Goal: Task Accomplishment & Management: Complete application form

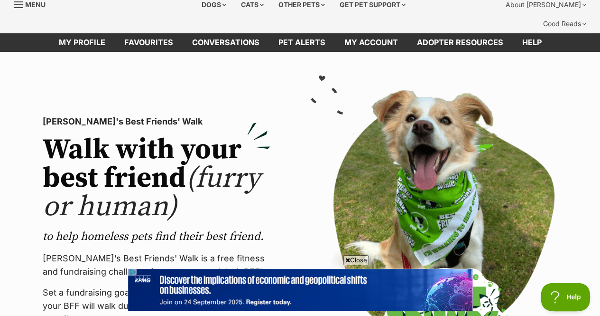
scroll to position [34, 0]
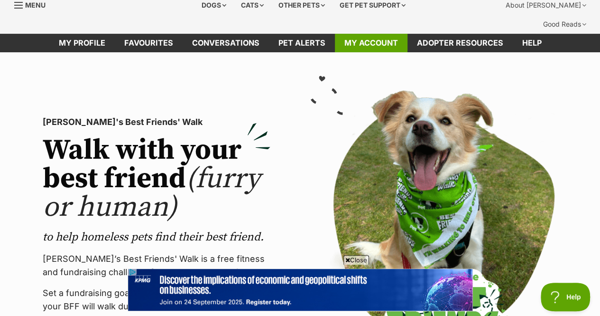
click at [366, 34] on link "My account" at bounding box center [371, 43] width 73 height 19
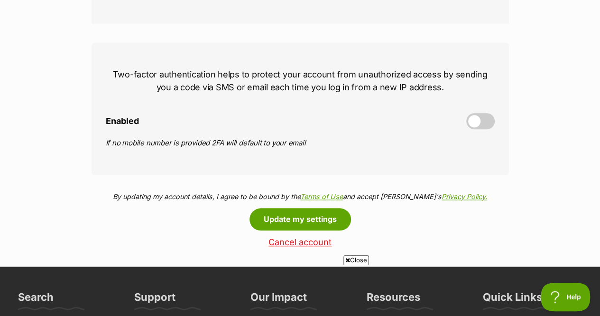
scroll to position [409, 0]
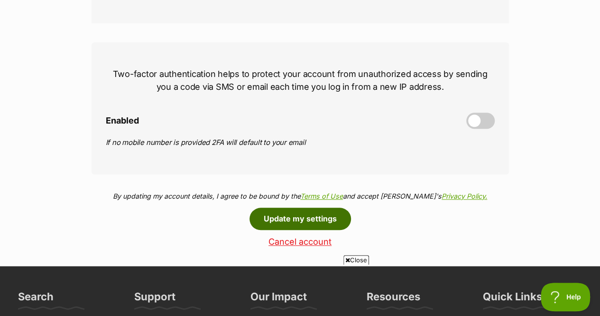
click at [304, 207] on button "Update my settings" at bounding box center [301, 218] width 102 height 22
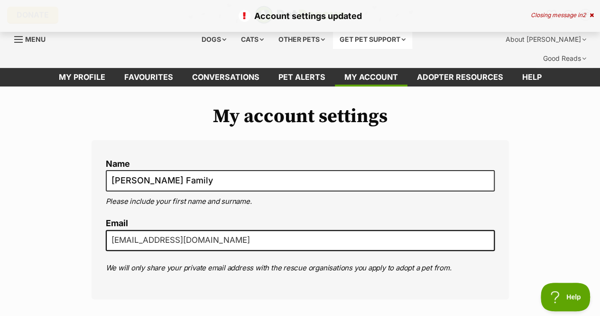
click at [382, 36] on div "Get pet support" at bounding box center [372, 39] width 79 height 19
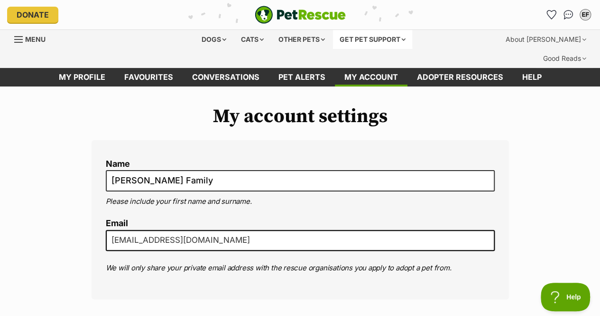
click at [377, 37] on div "Get pet support" at bounding box center [372, 39] width 79 height 19
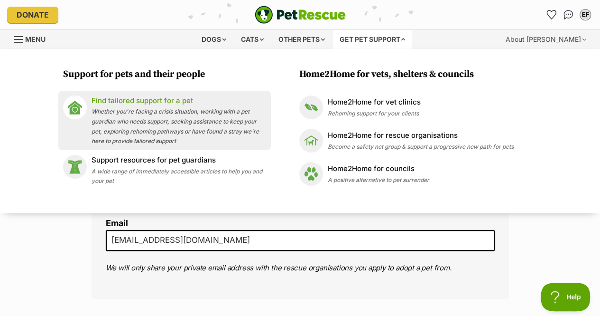
click at [143, 101] on p "Find tailored support for a pet" at bounding box center [179, 100] width 175 height 11
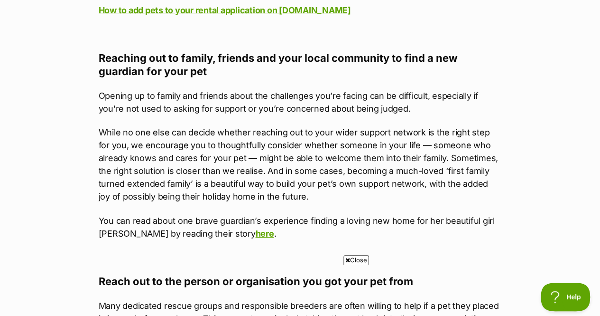
scroll to position [1511, 0]
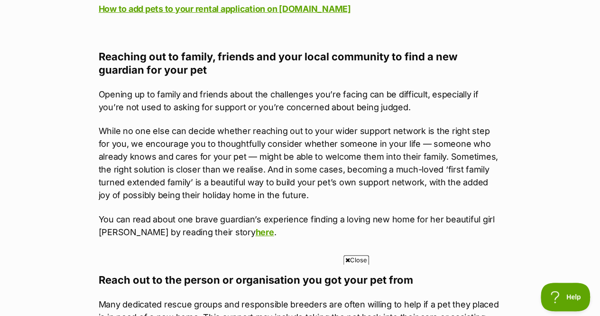
click at [356, 261] on span "Close" at bounding box center [357, 259] width 26 height 9
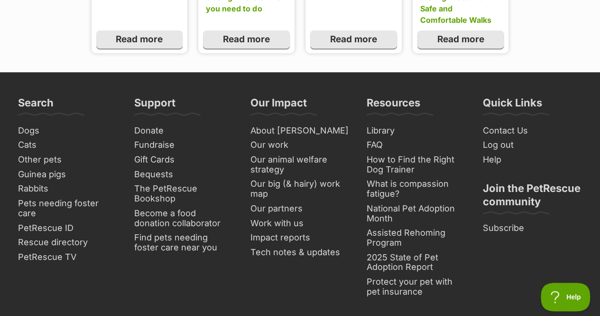
scroll to position [3798, 0]
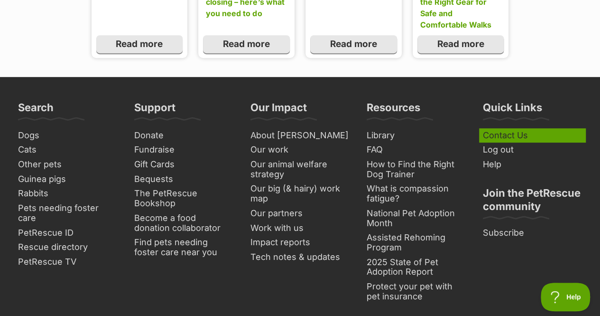
click at [508, 128] on link "Contact Us" at bounding box center [532, 135] width 107 height 15
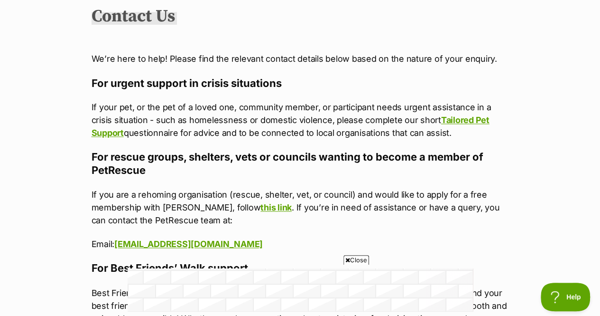
scroll to position [614, 0]
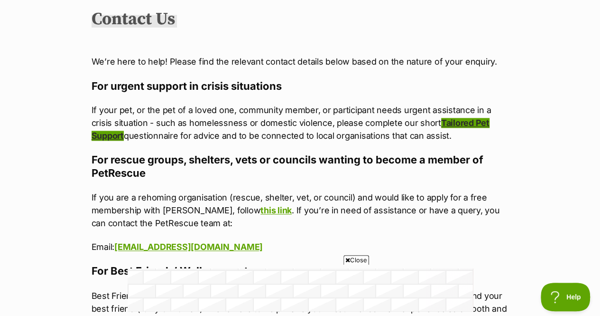
click at [432, 118] on link "Tailored Pet Support" at bounding box center [291, 129] width 398 height 23
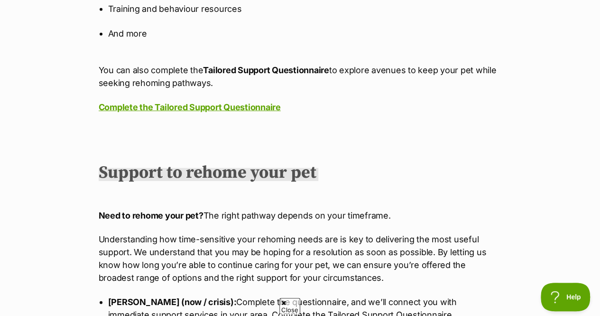
scroll to position [1144, 0]
